Goal: Task Accomplishment & Management: Complete application form

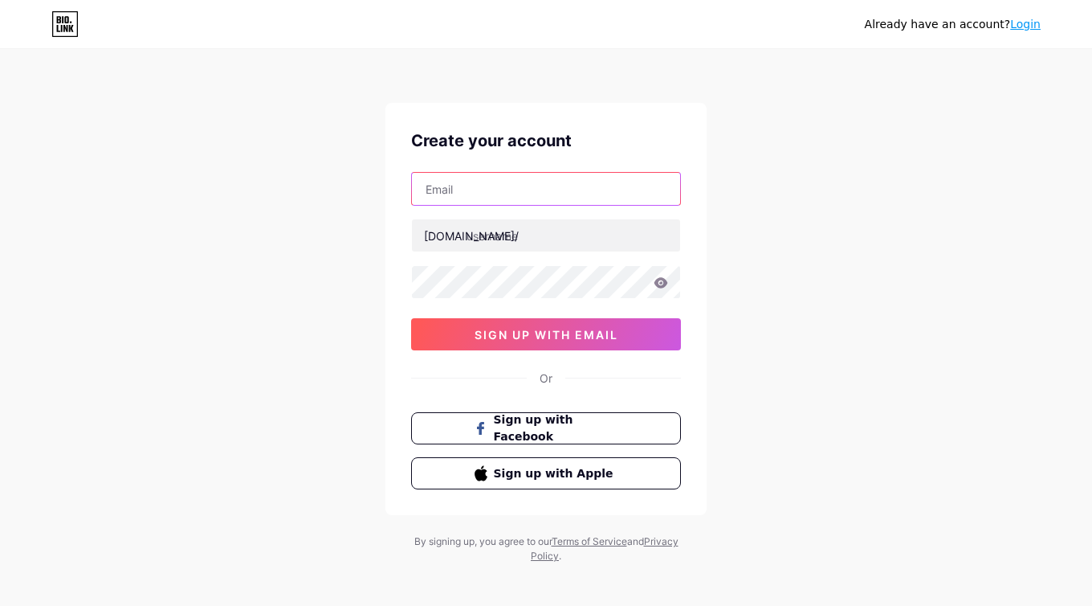
click at [537, 188] on input "text" at bounding box center [546, 189] width 268 height 32
type input "[DOMAIN_NAME][EMAIL_ADDRESS][DOMAIN_NAME]"
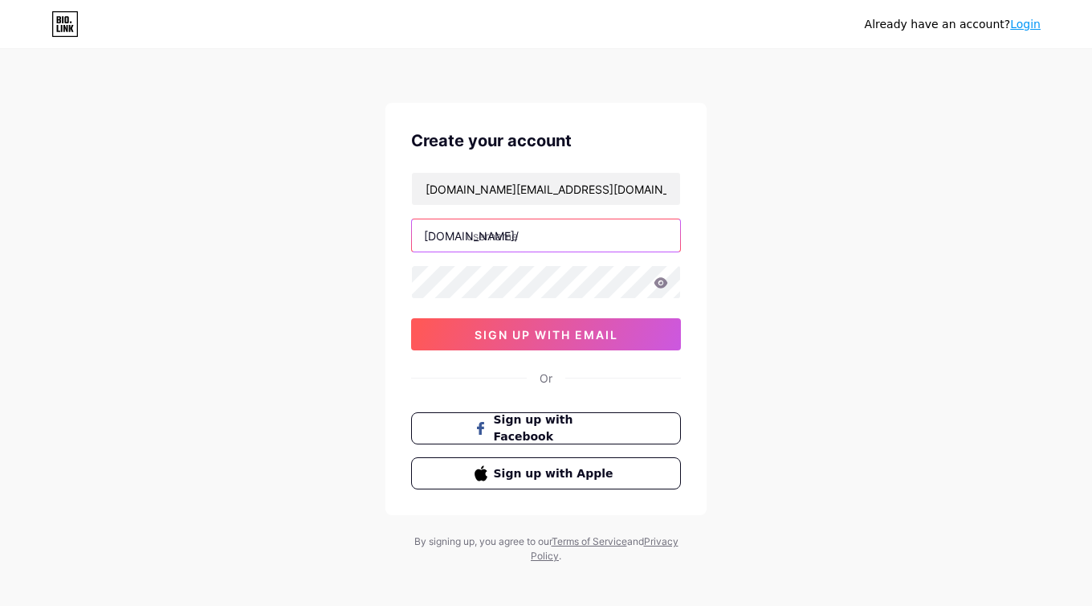
click at [552, 233] on input "text" at bounding box center [546, 235] width 268 height 32
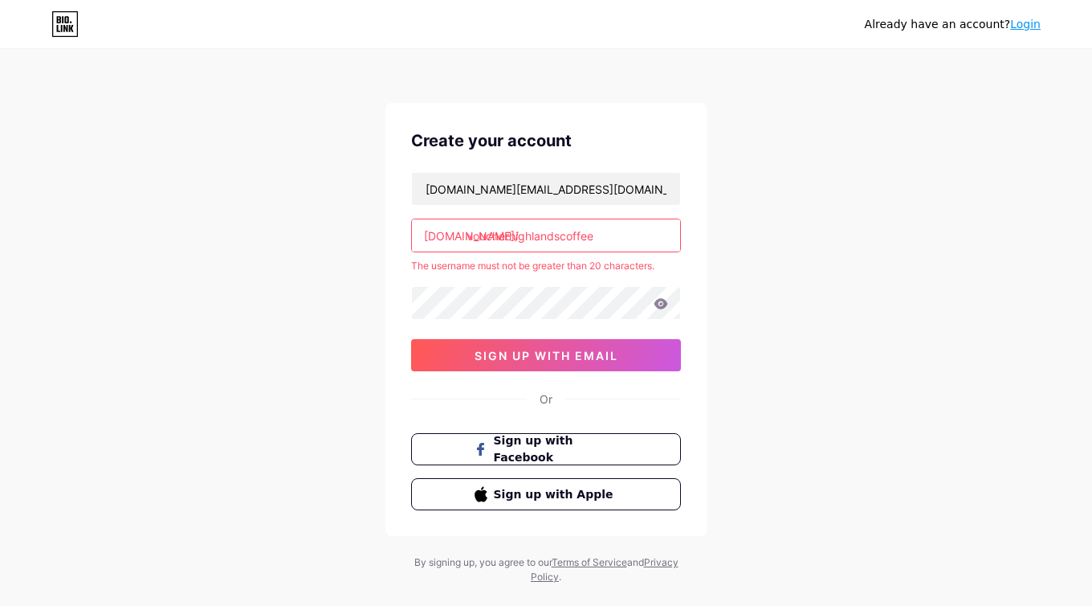
click at [792, 267] on div "Already have an account? Login Create your account [DOMAIN_NAME][EMAIL_ADDRESS]…" at bounding box center [546, 317] width 1092 height 635
click at [630, 227] on input "voucherhighlandscoffee" at bounding box center [546, 235] width 268 height 32
click at [630, 233] on input "voucherhighlandscoffee" at bounding box center [546, 235] width 268 height 32
type input "voucherhighlands"
click at [763, 285] on div "Already have an account? Login Create your account [DOMAIN_NAME][EMAIL_ADDRESS]…" at bounding box center [546, 317] width 1092 height 635
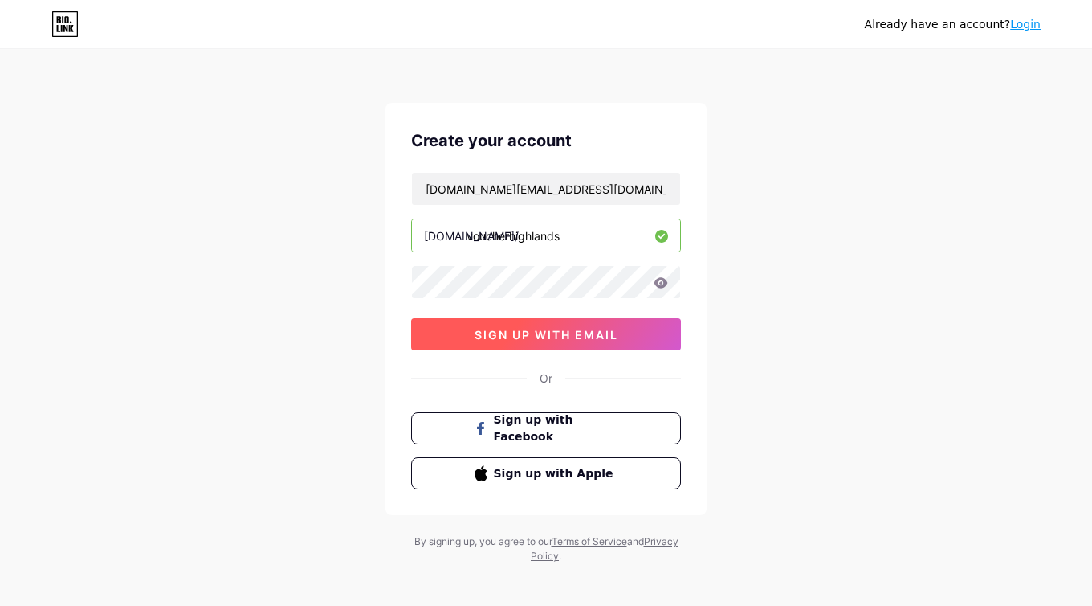
click at [561, 340] on span "sign up with email" at bounding box center [547, 335] width 144 height 14
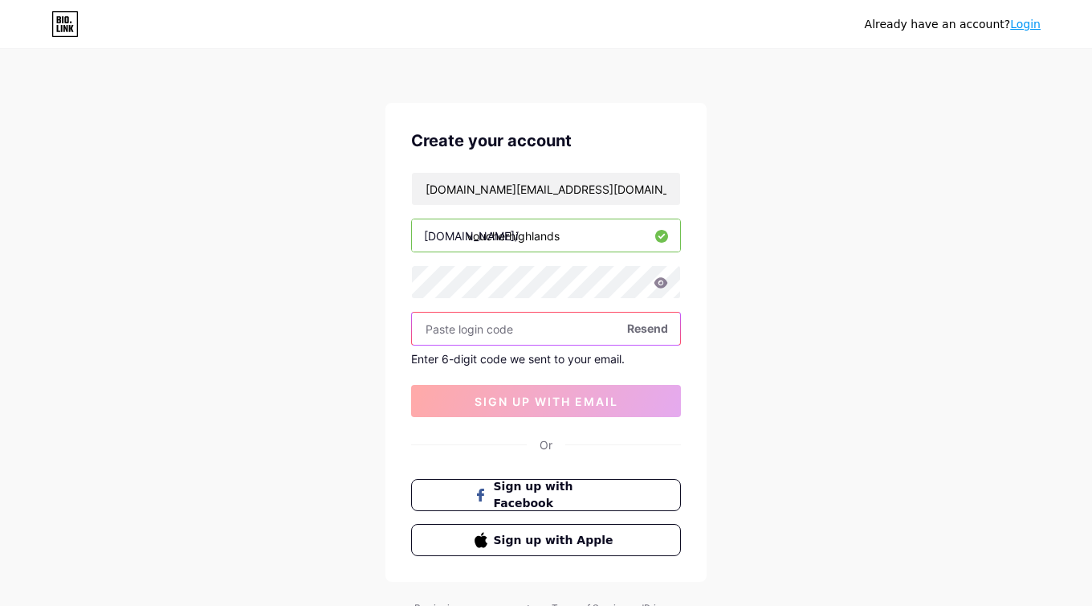
paste input "996236"
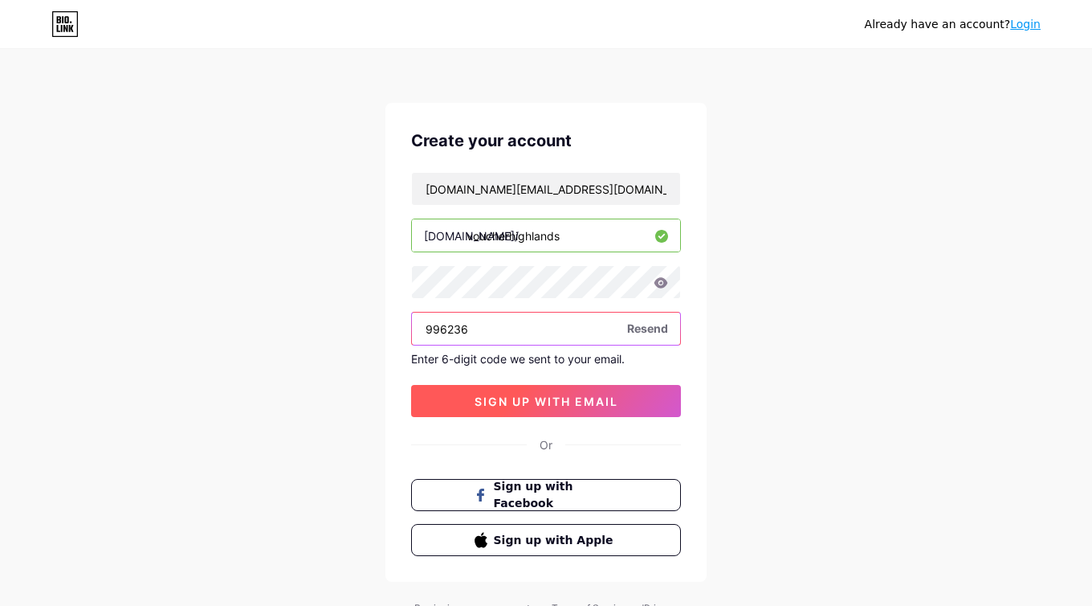
type input "996236"
click at [551, 402] on span "sign up with email" at bounding box center [547, 401] width 144 height 14
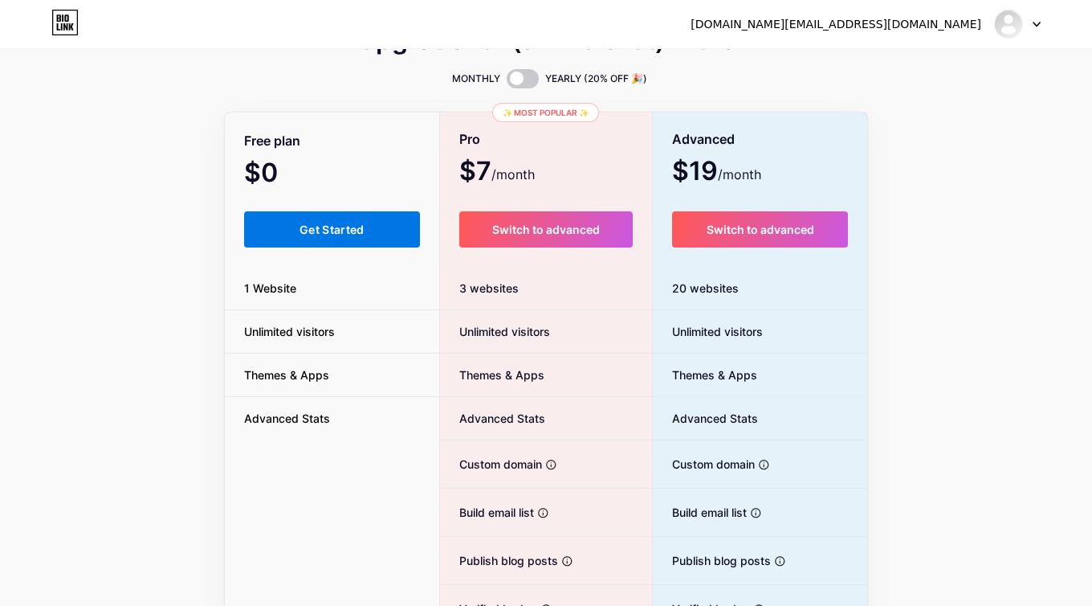
scroll to position [85, 0]
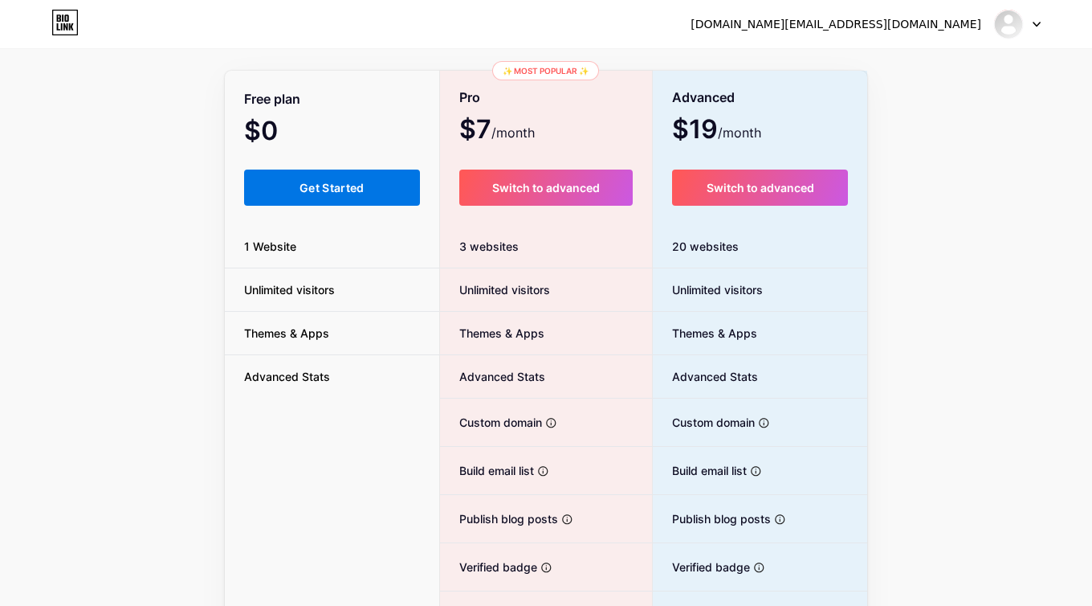
click at [345, 182] on span "Get Started" at bounding box center [332, 188] width 65 height 14
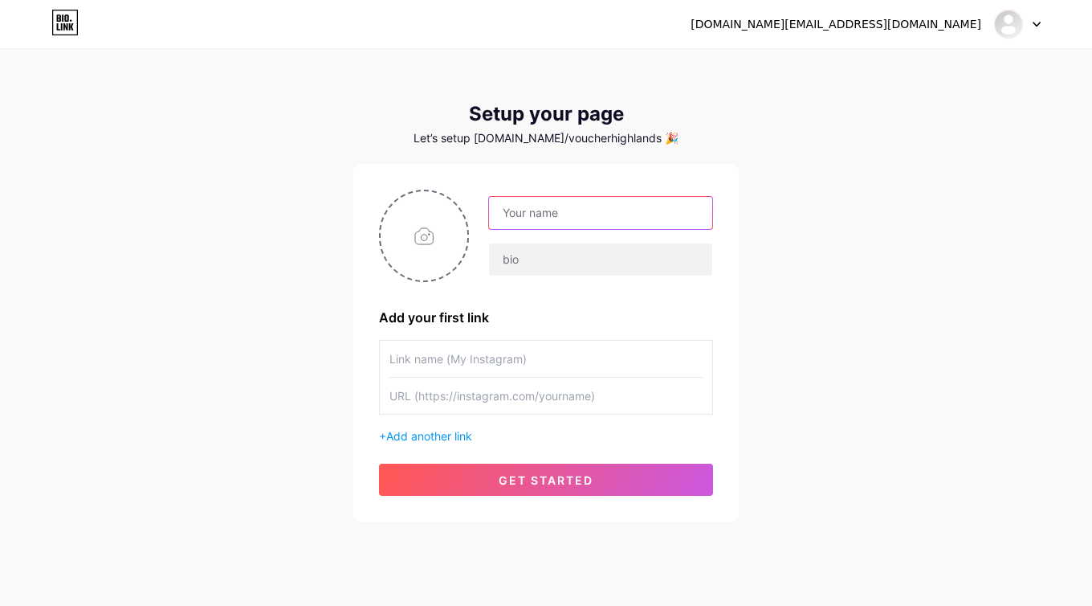
click at [532, 216] on input "text" at bounding box center [600, 213] width 223 height 32
type input "Voucher Highlands Coffee"
click at [858, 269] on div "[DOMAIN_NAME][EMAIL_ADDRESS][DOMAIN_NAME] Dashboard Logout Setup your page Let’…" at bounding box center [546, 286] width 1092 height 573
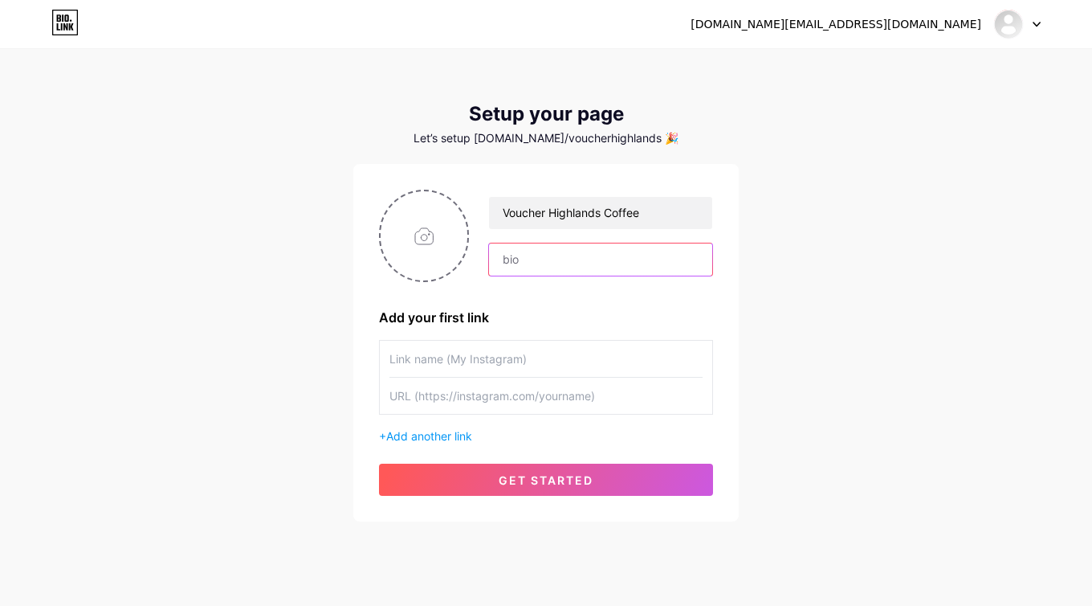
click at [538, 254] on input "text" at bounding box center [600, 259] width 223 height 32
paste input "Voucher Highlands Coffee là nền [PERSON_NAME] hợp mã [PERSON_NAME], voucher “Mu…"
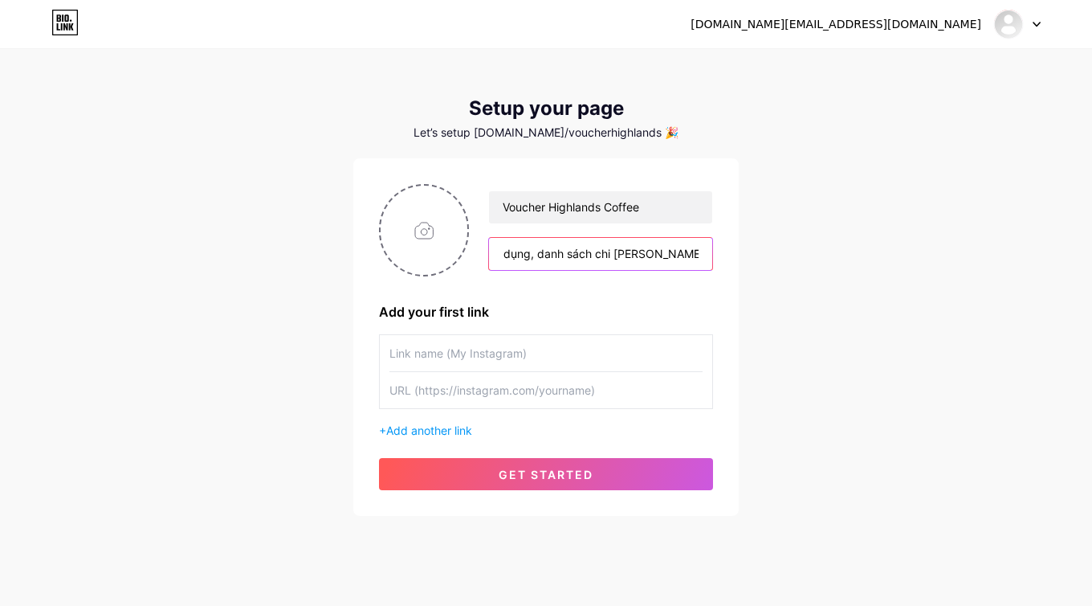
scroll to position [10, 0]
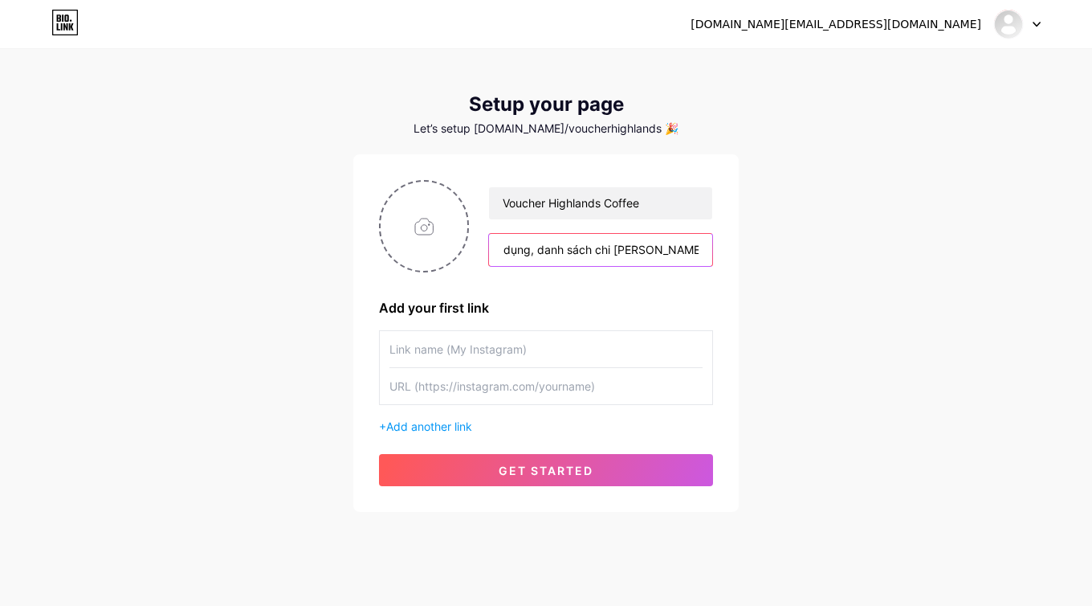
drag, startPoint x: 616, startPoint y: 252, endPoint x: 556, endPoint y: 260, distance: 60.8
click at [556, 260] on input "Voucher Highlands Coffee là nền [PERSON_NAME] hợp mã [PERSON_NAME], voucher “Mu…" at bounding box center [600, 250] width 223 height 32
click at [637, 245] on input "Voucher Highlands Coffee là nền [PERSON_NAME] hợp mã [PERSON_NAME], voucher “Mu…" at bounding box center [600, 250] width 223 height 32
click at [706, 247] on input "Voucher Highlands Coffee là nền [PERSON_NAME] hợp mã [PERSON_NAME], voucher “Mu…" at bounding box center [600, 250] width 223 height 32
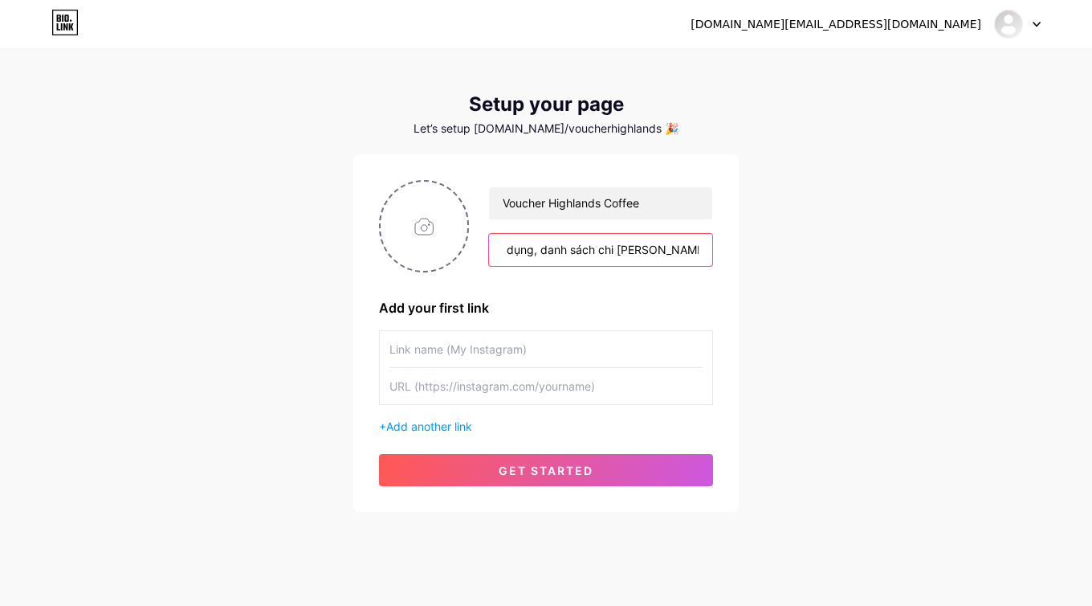
scroll to position [0, 2598]
type input "Voucher Highlands Coffee là nền [PERSON_NAME] hợp mã [PERSON_NAME], voucher “Mu…"
click at [811, 342] on div "[DOMAIN_NAME][EMAIL_ADDRESS][DOMAIN_NAME] Dashboard Logout Setup your page Let’…" at bounding box center [546, 276] width 1092 height 573
click at [500, 353] on input "text" at bounding box center [546, 349] width 313 height 36
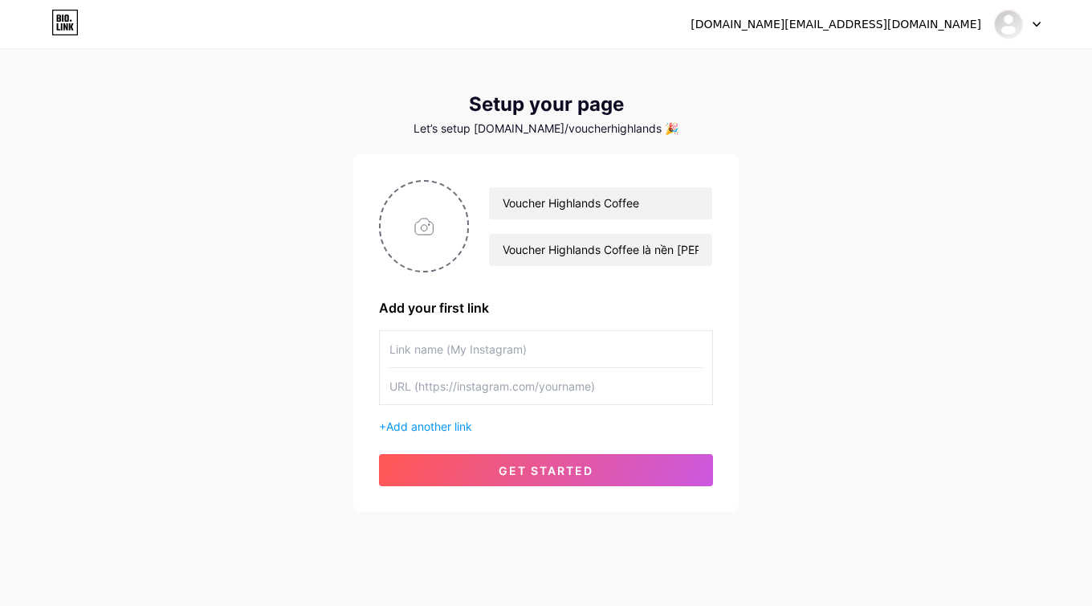
click at [500, 383] on input "text" at bounding box center [546, 386] width 313 height 36
click at [501, 386] on input "text" at bounding box center [546, 386] width 313 height 36
paste input "[URL][DOMAIN_NAME]"
type input "[URL][DOMAIN_NAME]"
click at [555, 358] on input "text" at bounding box center [546, 349] width 313 height 36
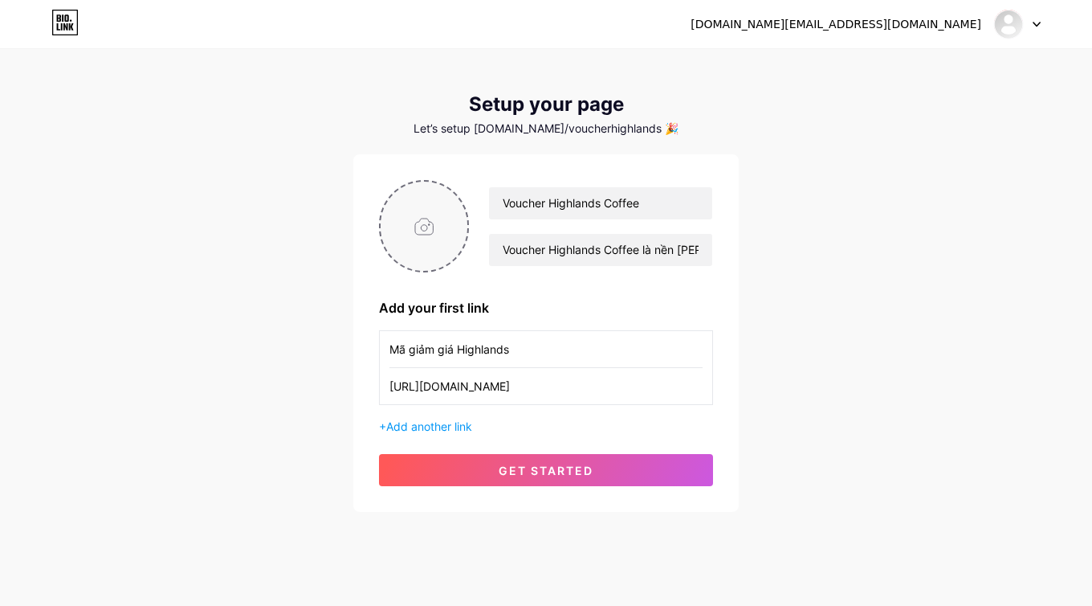
type input "Mã giảm giá Highlands"
click at [419, 237] on input "file" at bounding box center [424, 226] width 87 height 89
type input "C:\fakepath\voucher-highlands-coffee.png"
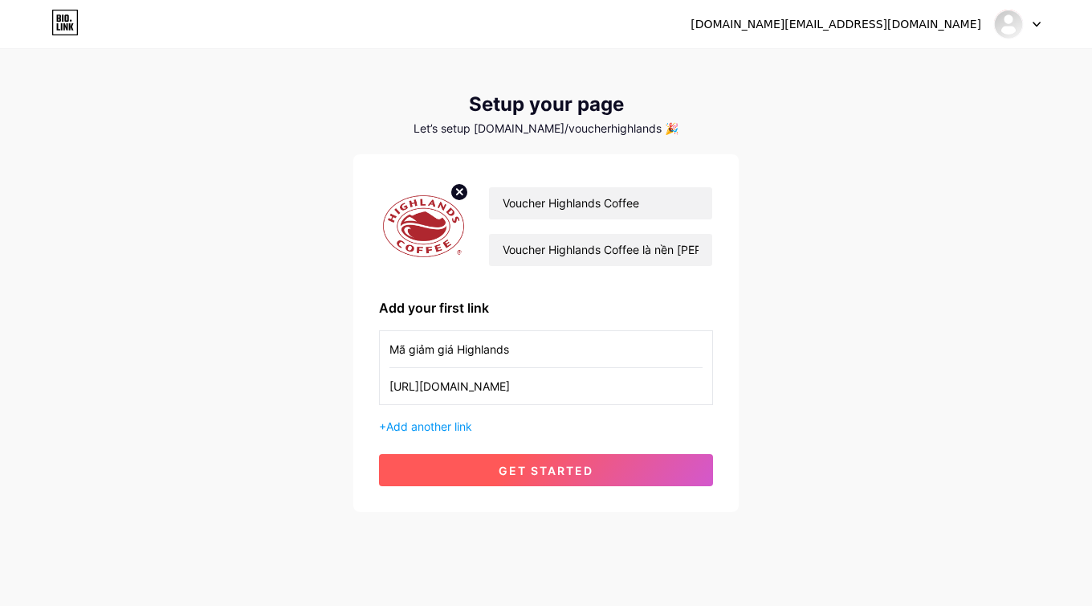
click at [593, 467] on span "get started" at bounding box center [546, 470] width 95 height 14
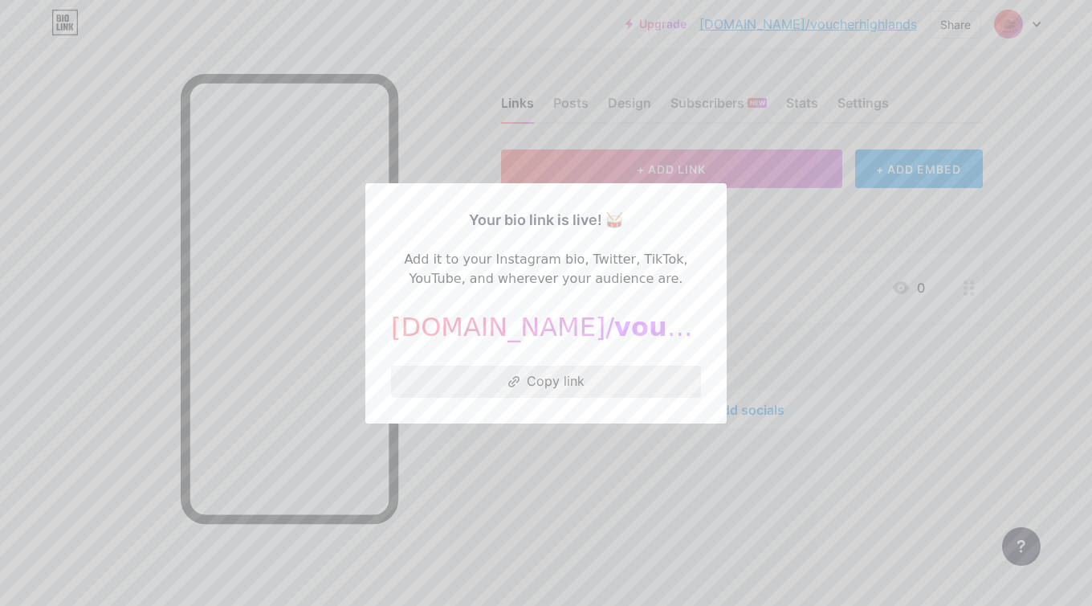
click at [585, 385] on button "Copy link" at bounding box center [546, 381] width 310 height 32
click at [715, 464] on div at bounding box center [546, 303] width 1092 height 606
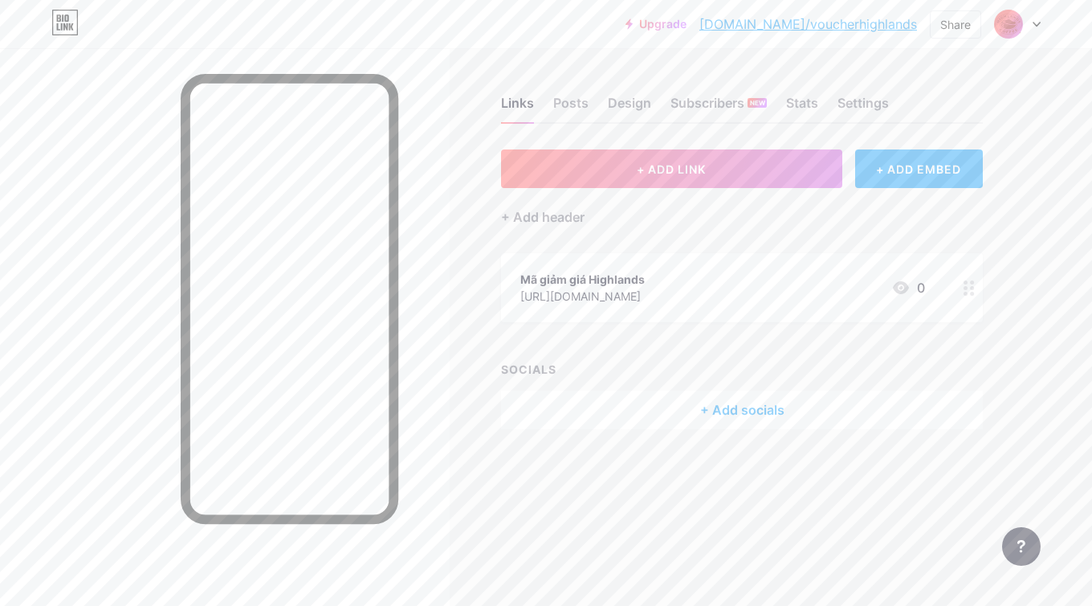
click at [866, 24] on link "[DOMAIN_NAME]/voucherhighlands" at bounding box center [809, 23] width 218 height 19
click at [634, 101] on div "Design" at bounding box center [629, 107] width 43 height 29
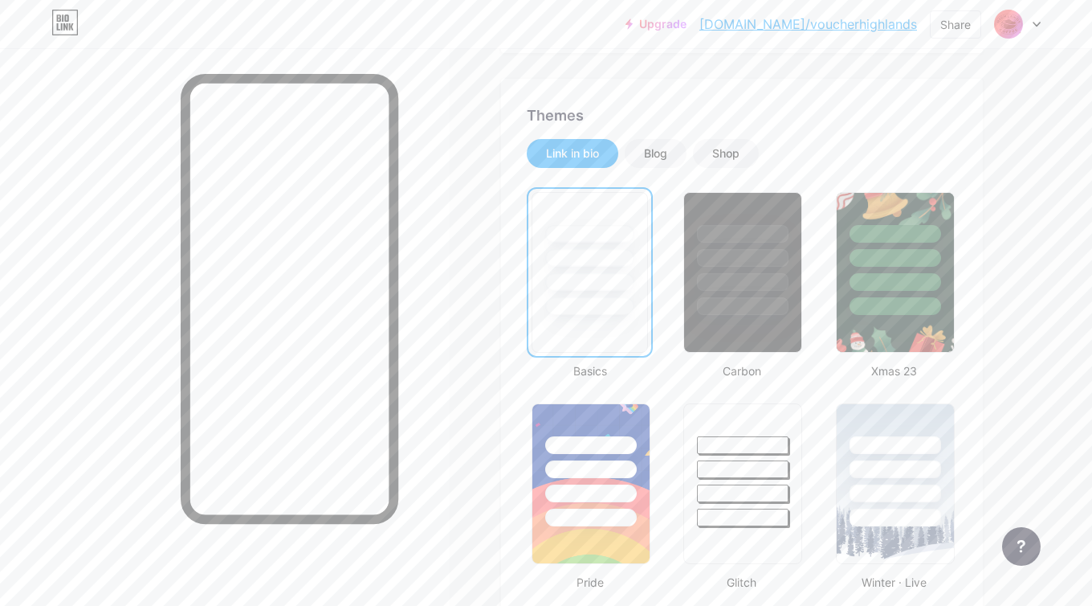
scroll to position [300, 0]
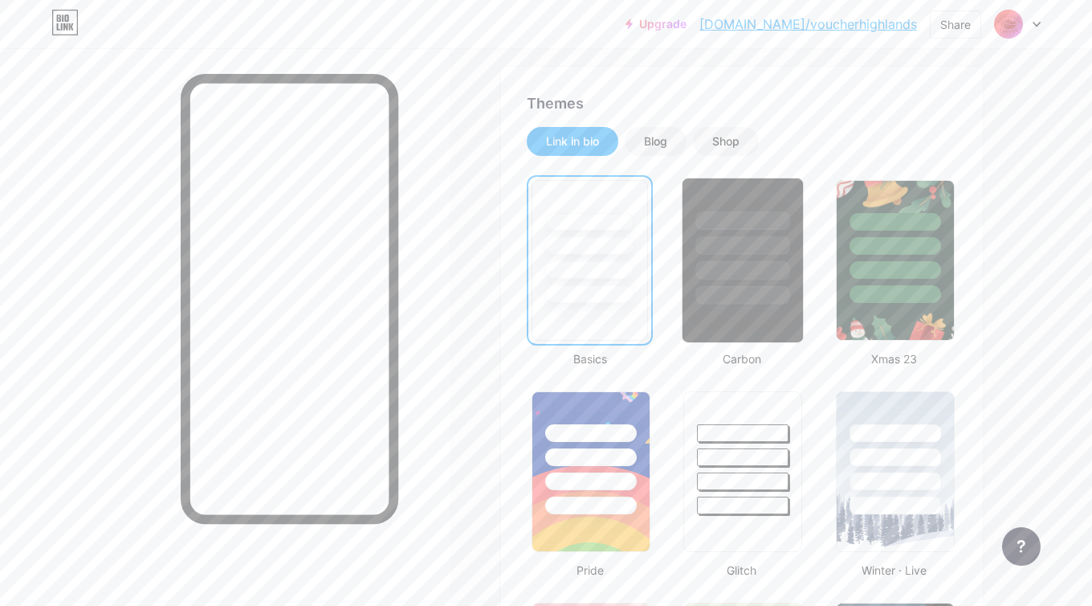
click at [752, 255] on div at bounding box center [743, 241] width 120 height 126
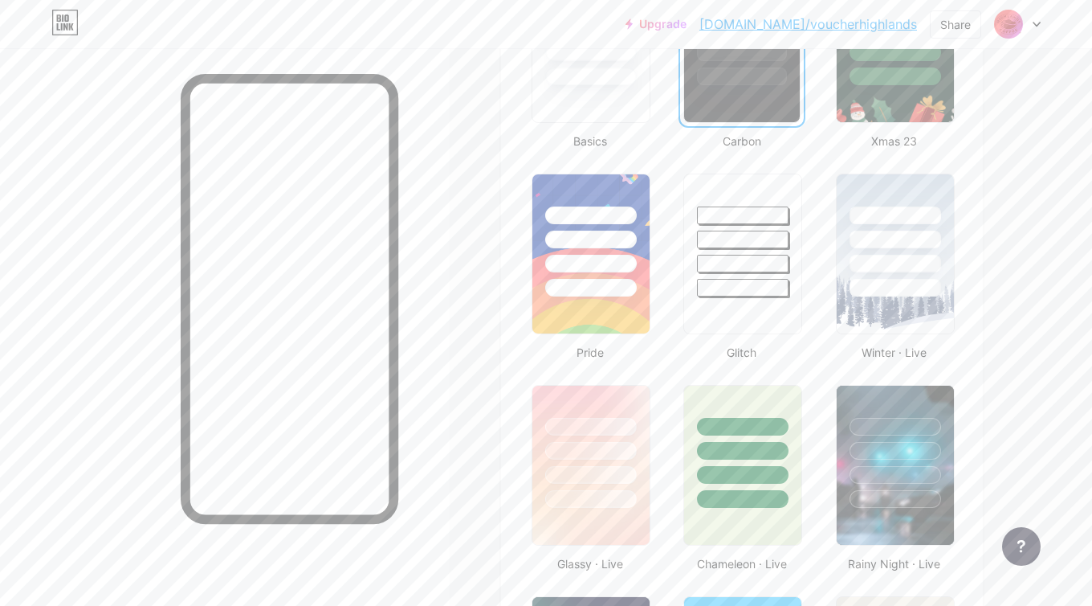
scroll to position [529, 0]
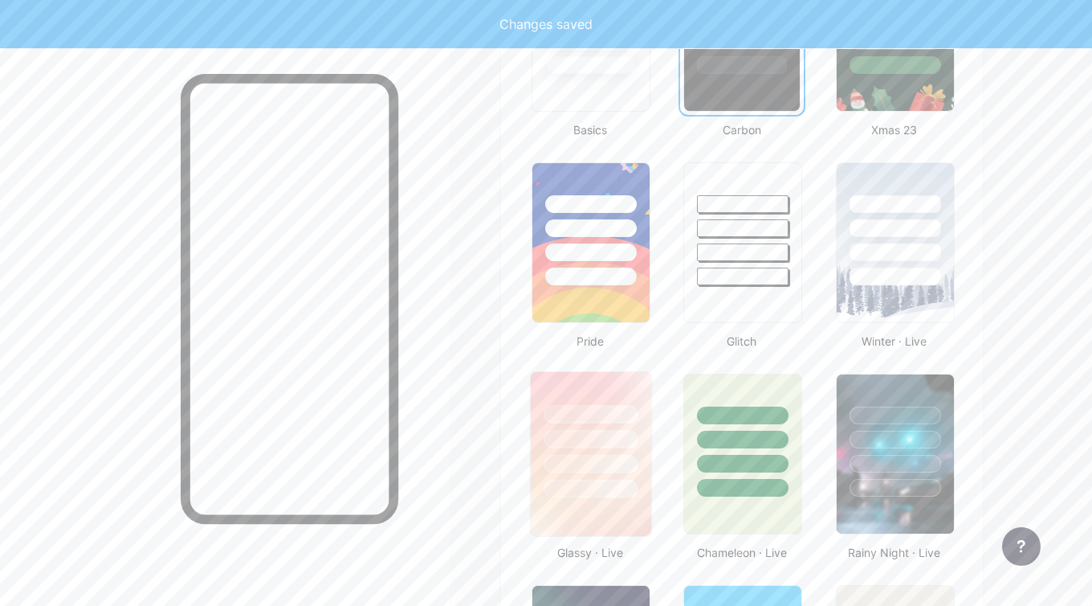
click at [570, 443] on div at bounding box center [591, 439] width 94 height 18
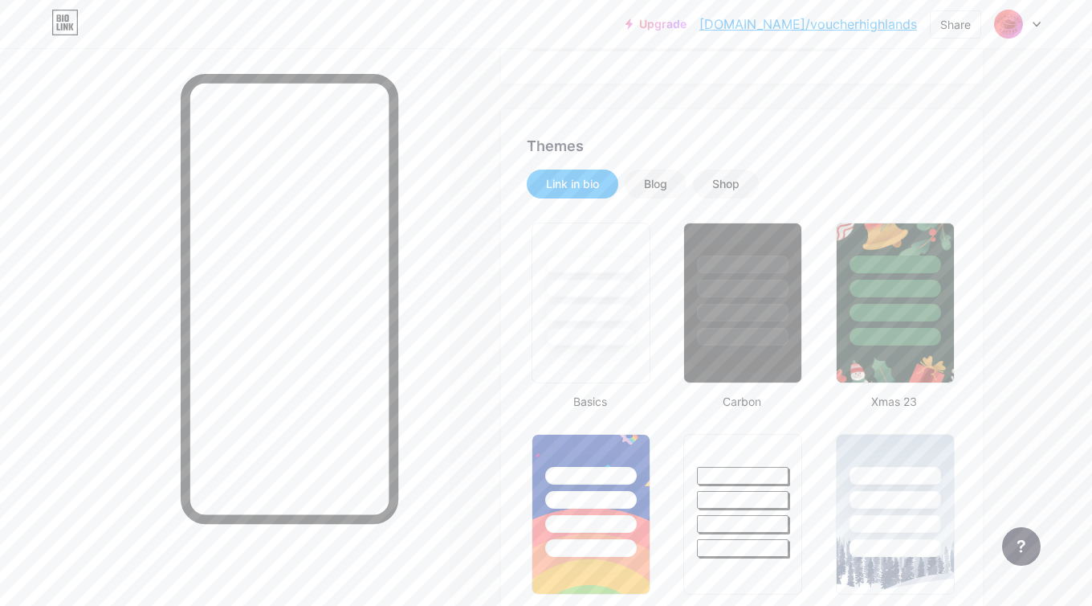
scroll to position [0, 0]
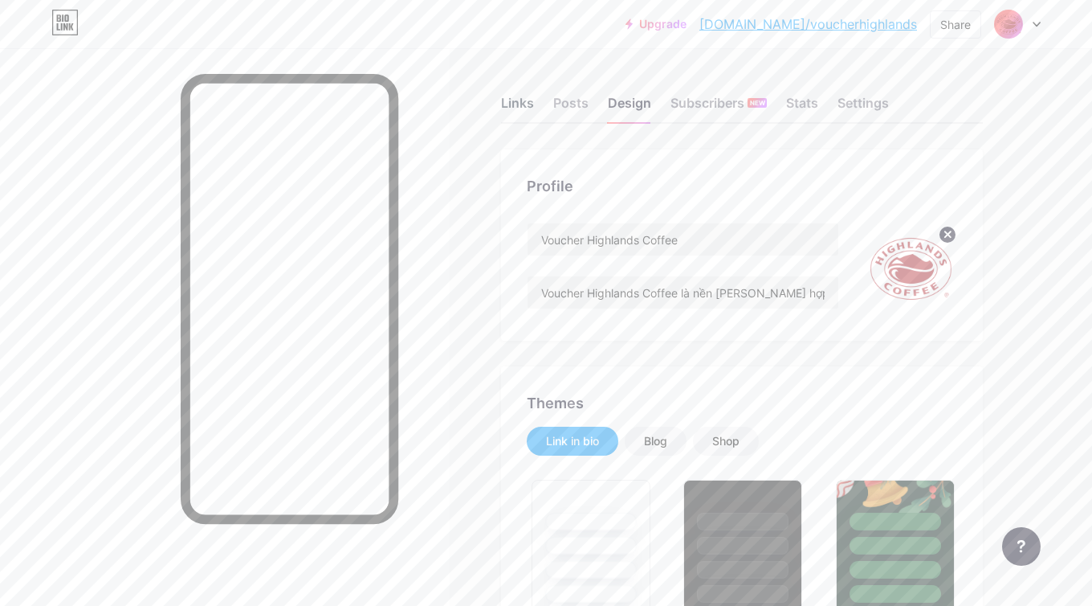
click at [527, 103] on div "Links" at bounding box center [517, 107] width 33 height 29
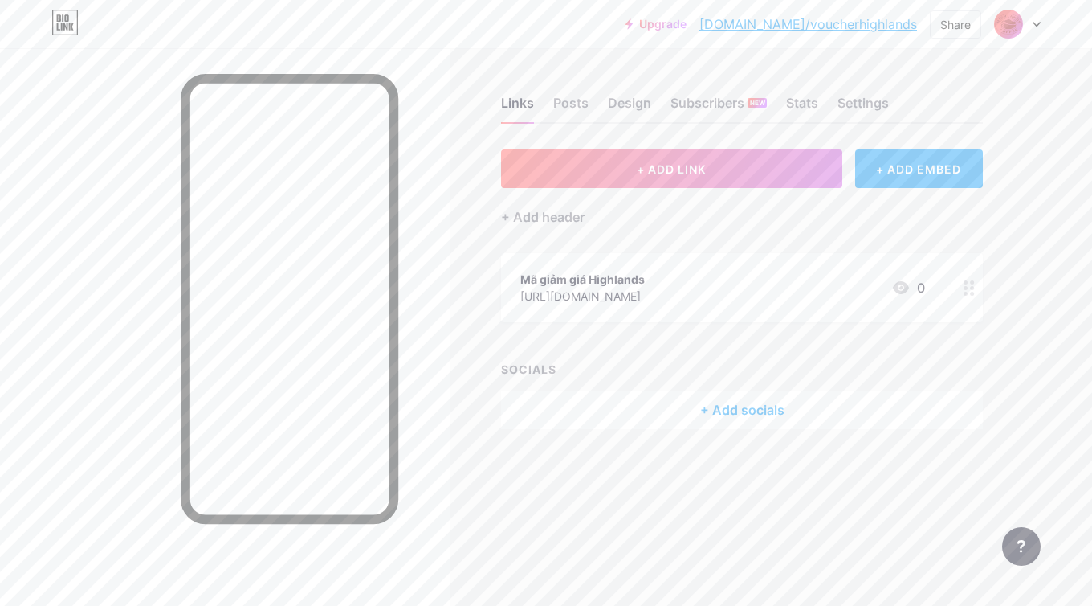
click at [975, 286] on div at bounding box center [969, 287] width 27 height 69
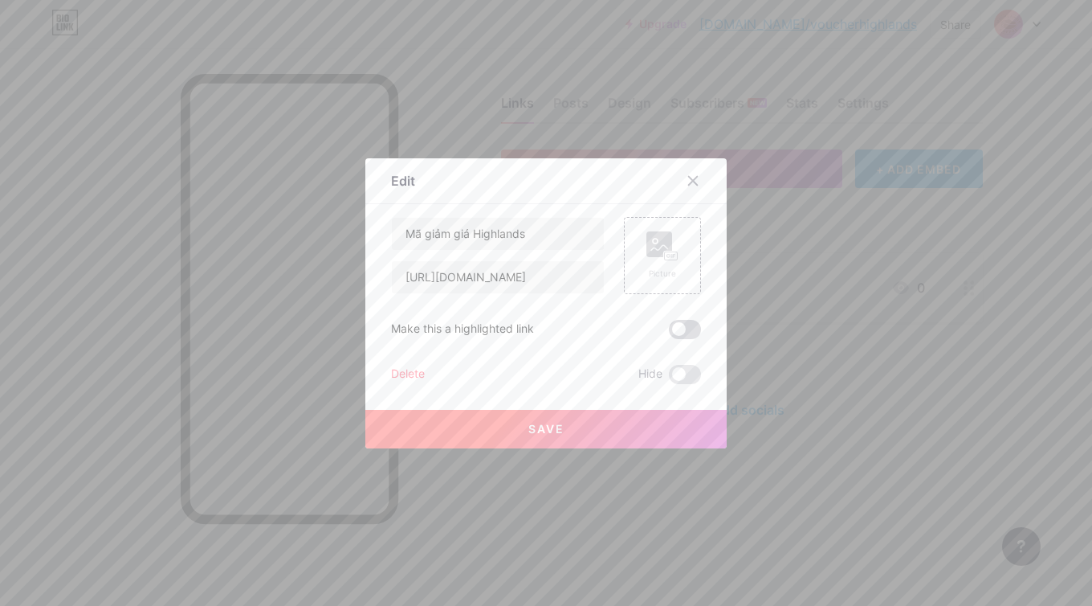
click at [688, 325] on span at bounding box center [685, 329] width 32 height 19
click at [669, 333] on input "checkbox" at bounding box center [669, 333] width 0 height 0
click at [662, 250] on rect at bounding box center [660, 244] width 26 height 26
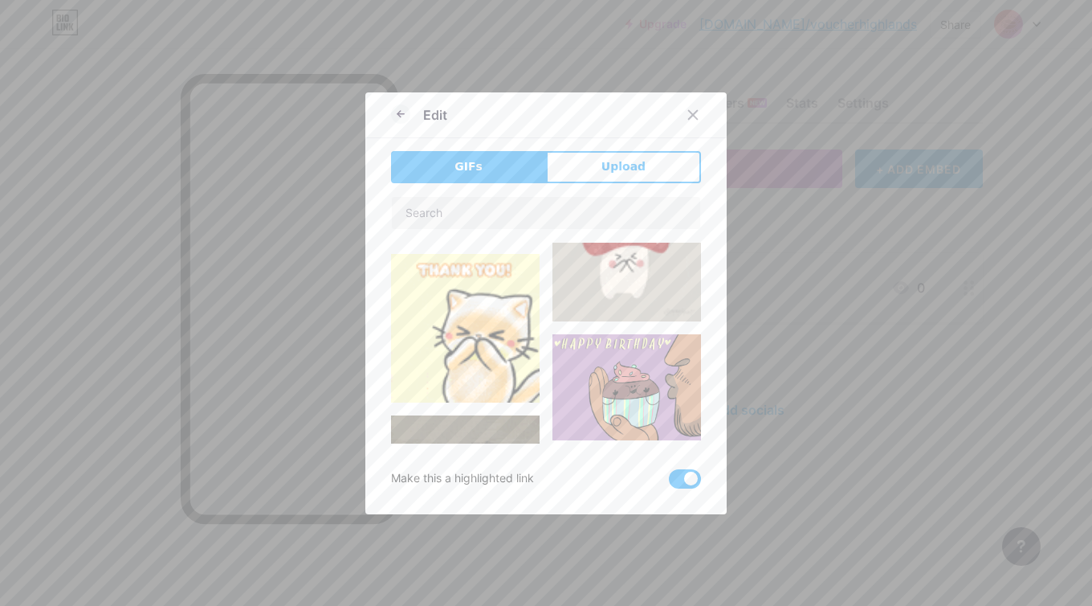
scroll to position [377, 0]
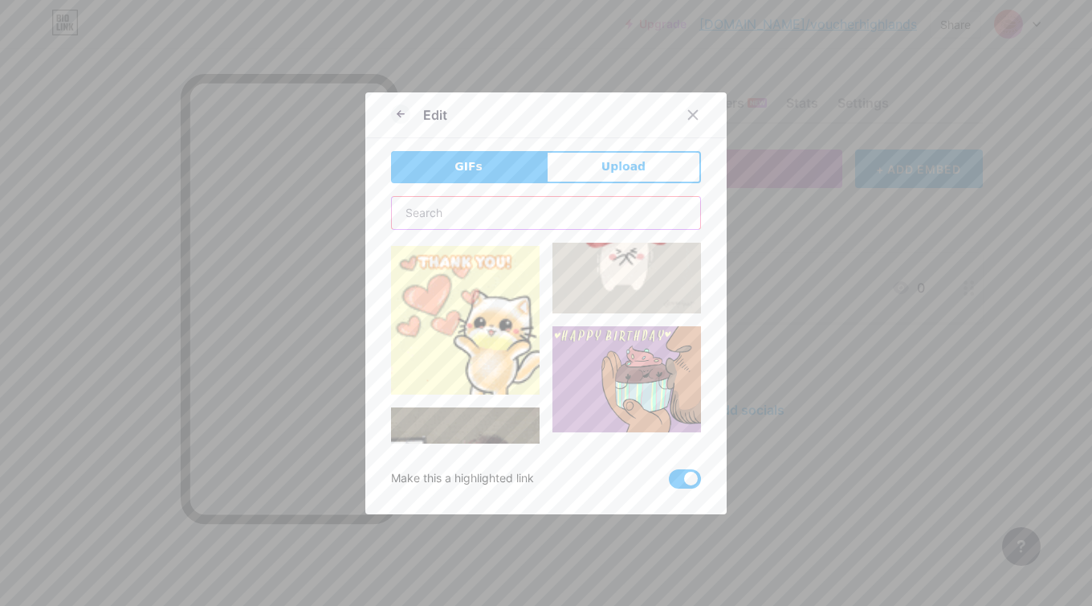
click at [569, 204] on input "text" at bounding box center [546, 213] width 308 height 32
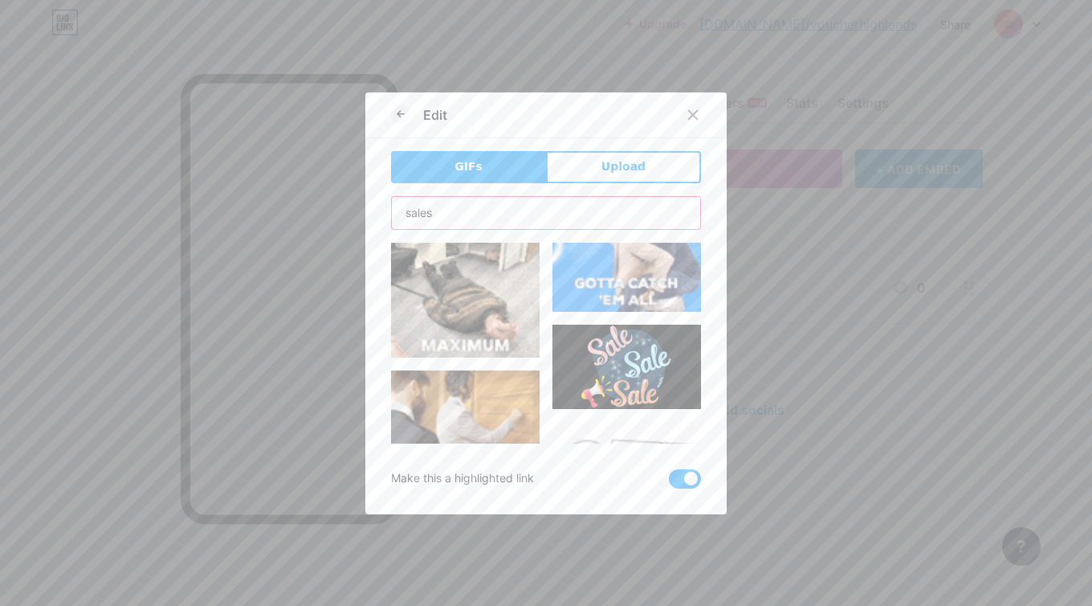
scroll to position [872, 0]
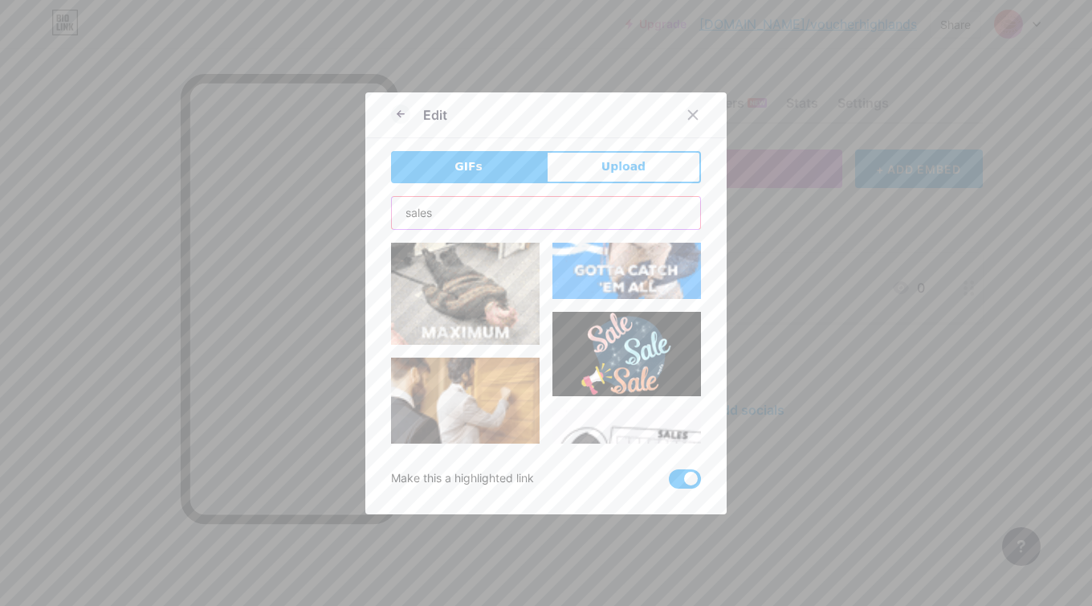
type input "sales"
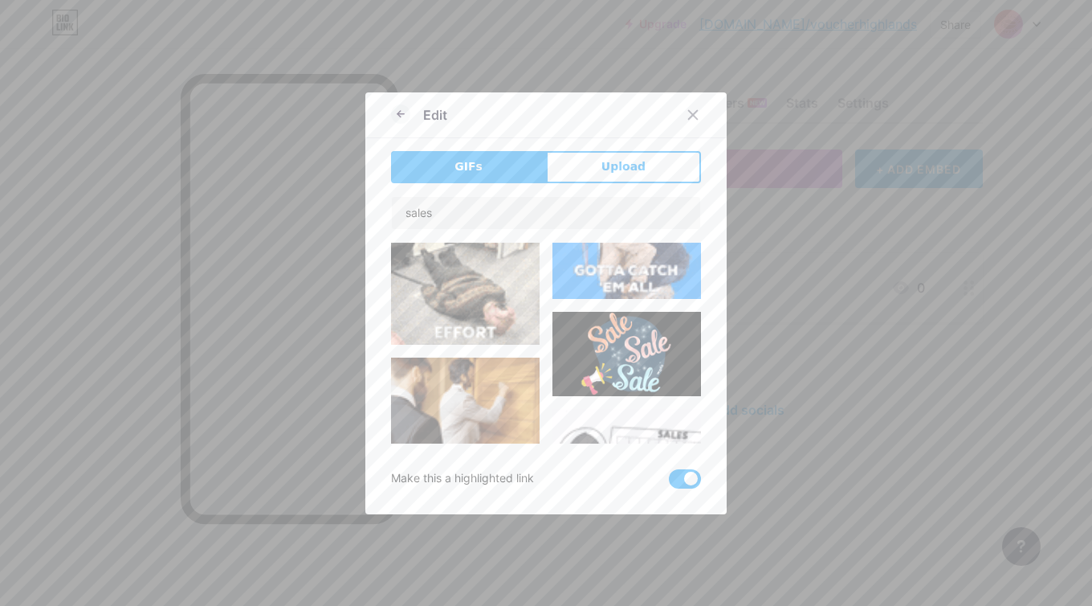
click at [613, 366] on img at bounding box center [627, 354] width 149 height 84
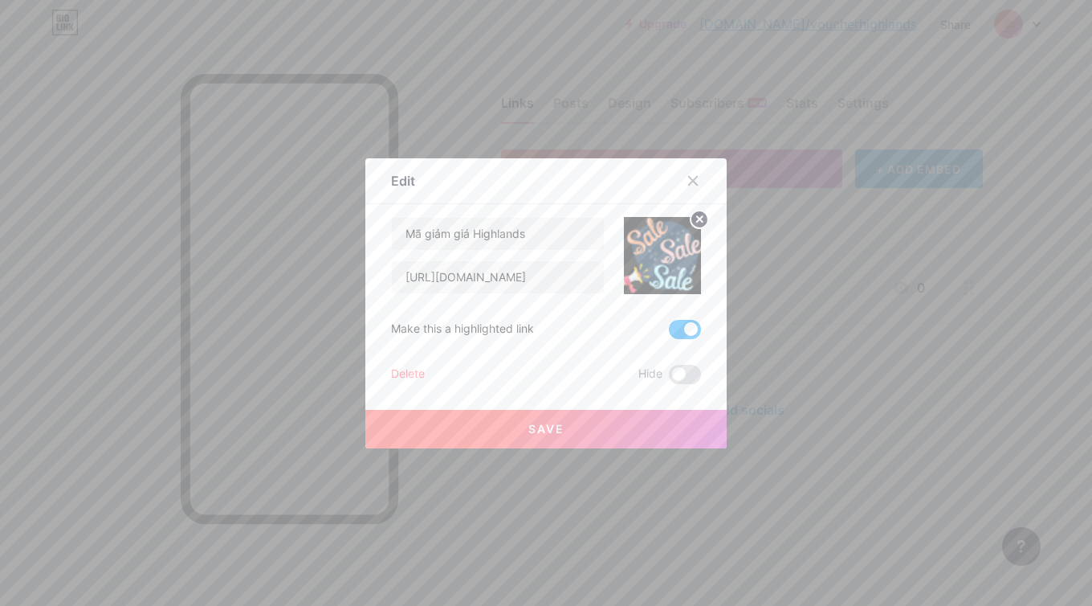
click at [640, 423] on button "Save" at bounding box center [545, 429] width 361 height 39
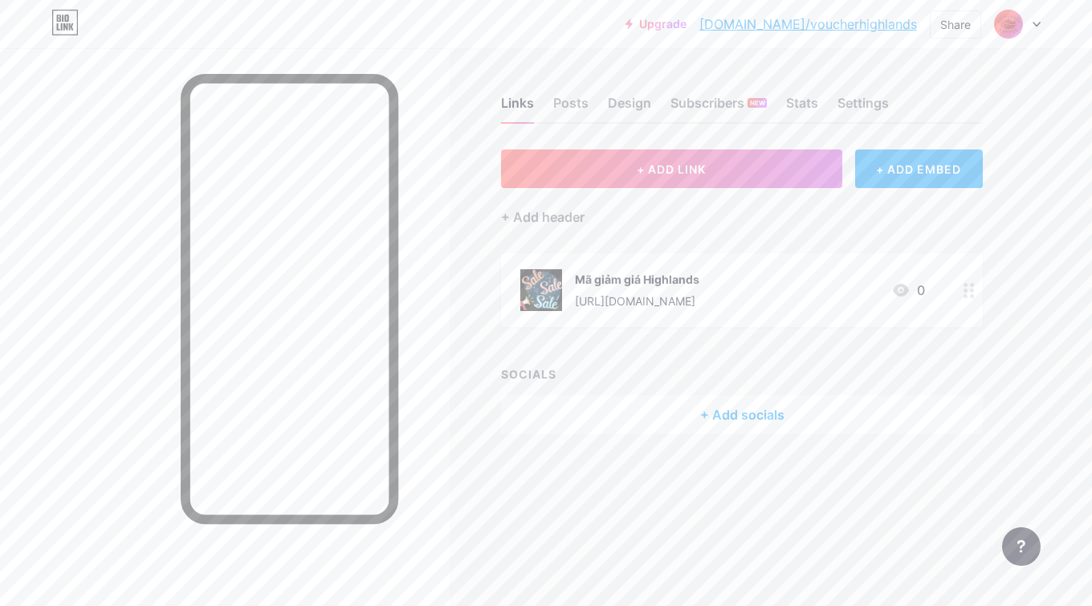
click at [1033, 39] on div "Upgrade [DOMAIN_NAME]/vouche... [DOMAIN_NAME]/voucherhighlands Share Switch acc…" at bounding box center [546, 24] width 1092 height 48
click at [1033, 25] on icon at bounding box center [1037, 25] width 8 height 6
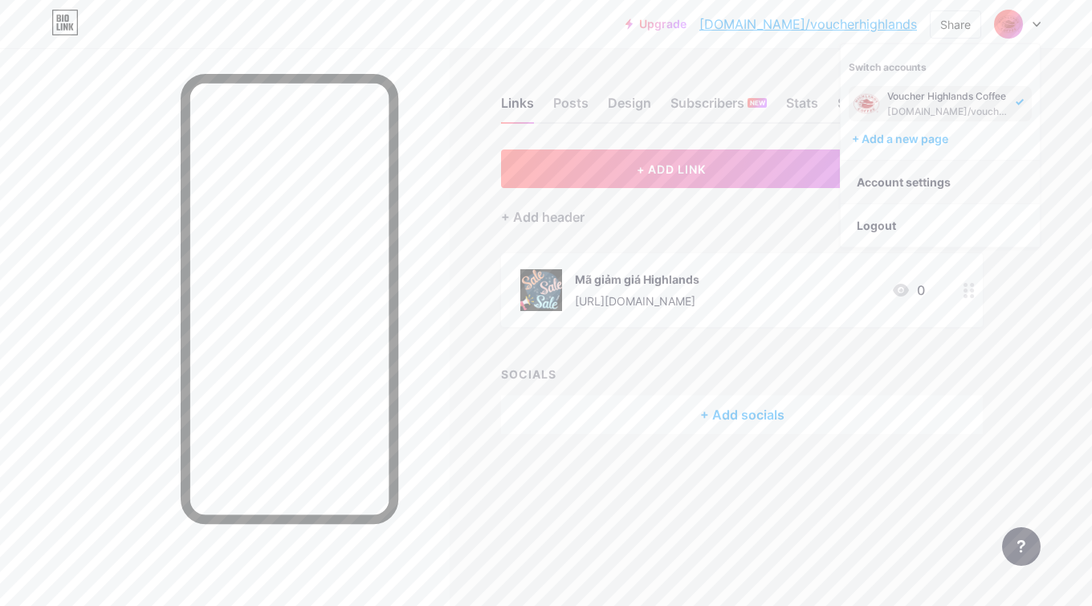
click at [967, 170] on link "Account settings" at bounding box center [940, 182] width 199 height 43
